Goal: Find specific page/section: Find specific page/section

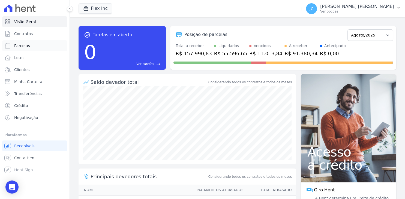
click at [26, 44] on span "Parcelas" at bounding box center [22, 45] width 16 height 5
select select
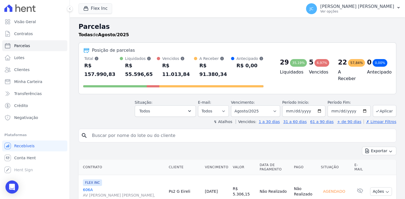
click at [152, 130] on input "search" at bounding box center [241, 135] width 305 height 11
type input "[PERSON_NAME]"
select select
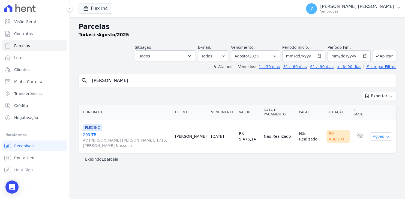
click at [380, 133] on button "Ações" at bounding box center [381, 137] width 22 height 8
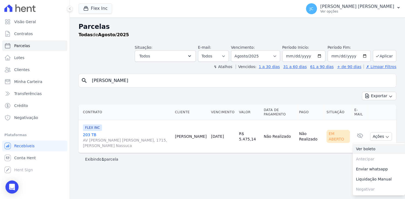
click at [371, 144] on link "Ver boleto" at bounding box center [379, 149] width 52 height 10
